Goal: Information Seeking & Learning: Check status

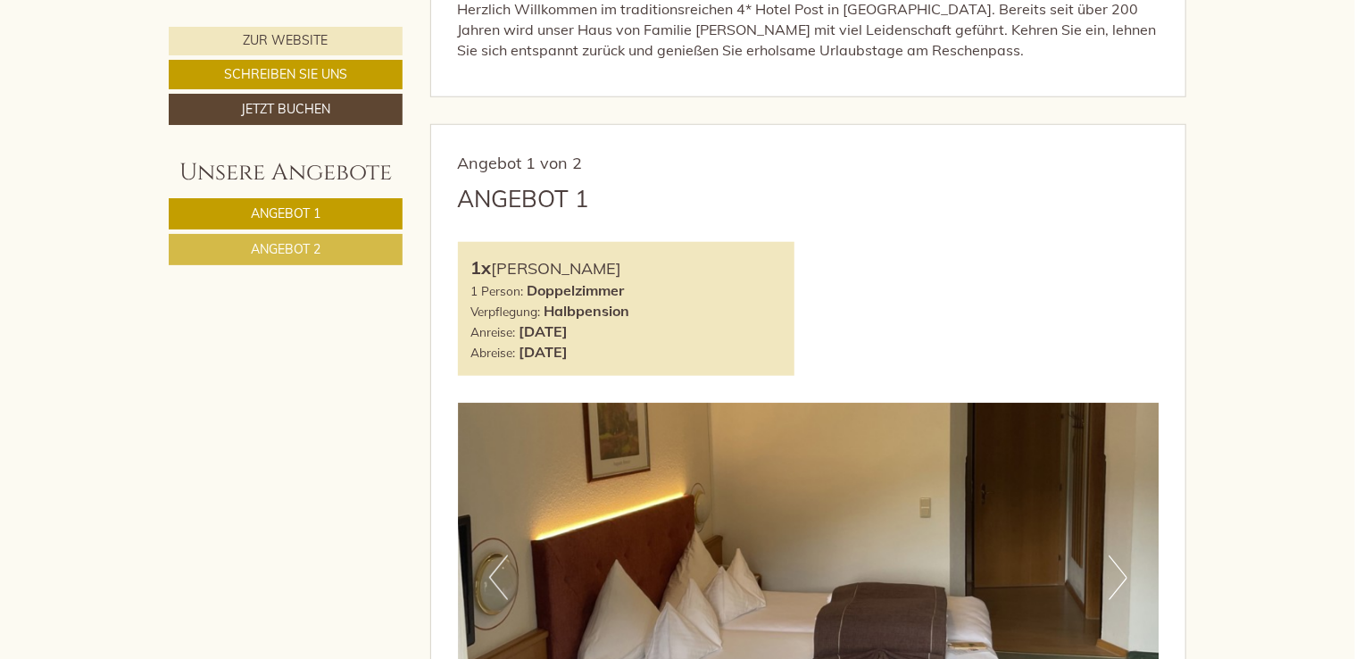
scroll to position [803, 0]
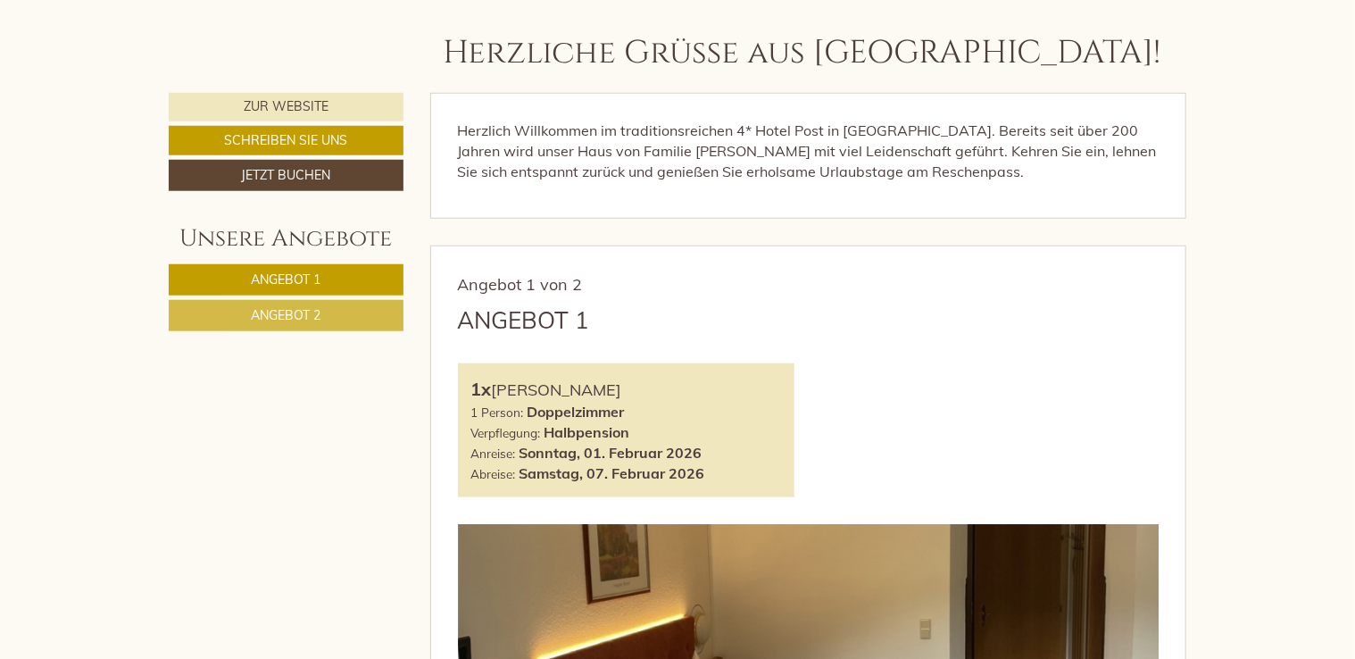
scroll to position [714, 0]
